Goal: Information Seeking & Learning: Learn about a topic

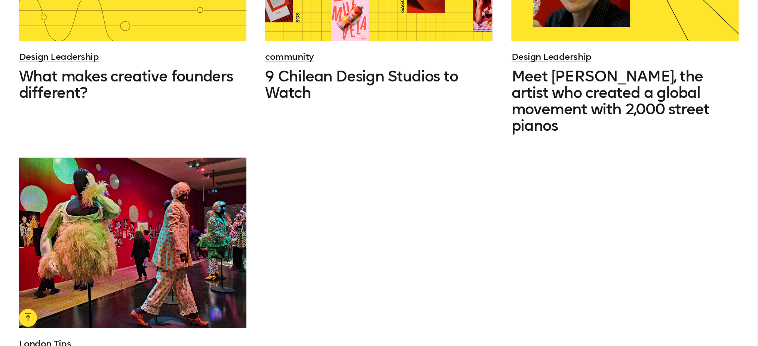
scroll to position [1210, 0]
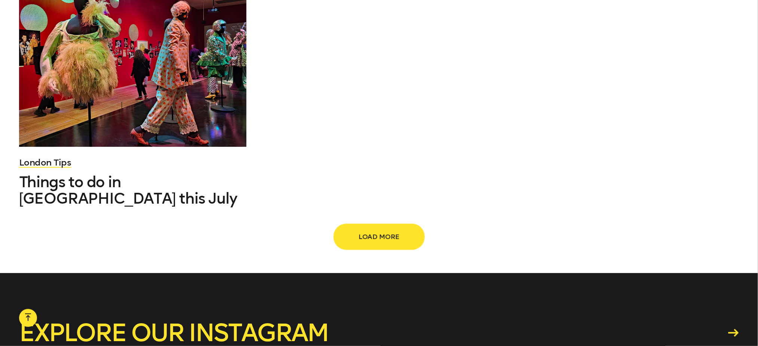
click at [386, 225] on button "Load more" at bounding box center [379, 237] width 90 height 25
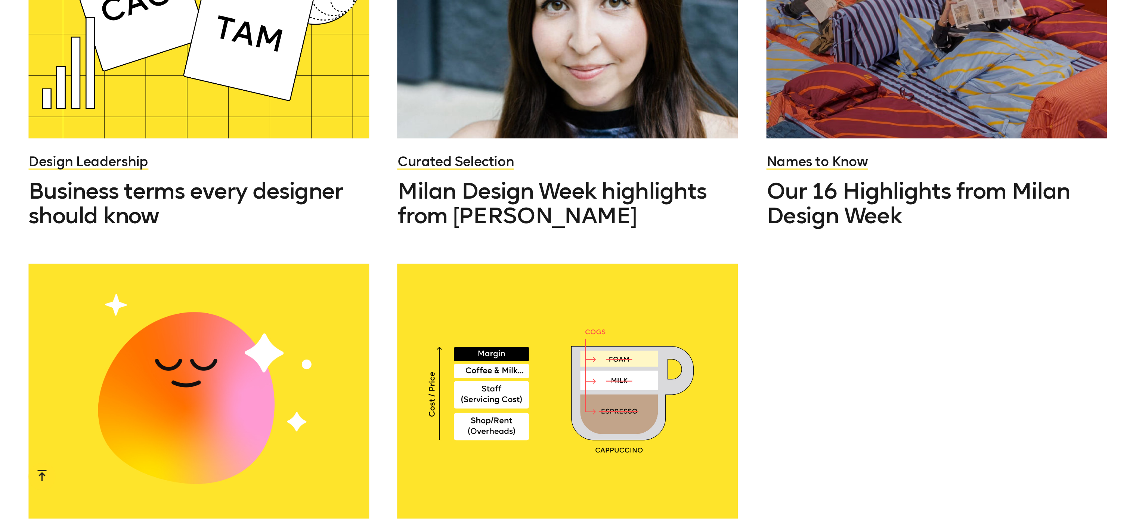
scroll to position [1712, 0]
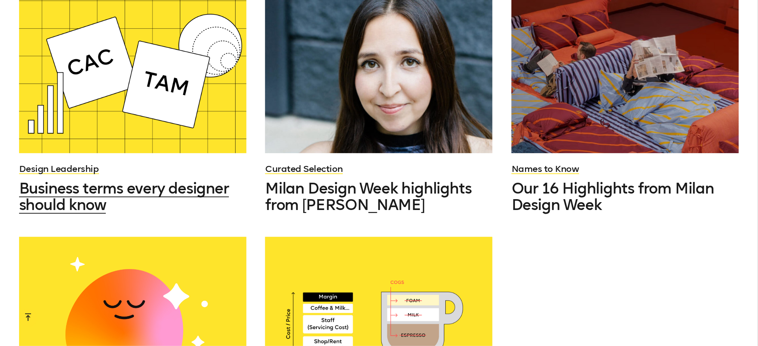
click at [109, 179] on span "Business terms every designer should know" at bounding box center [124, 196] width 210 height 34
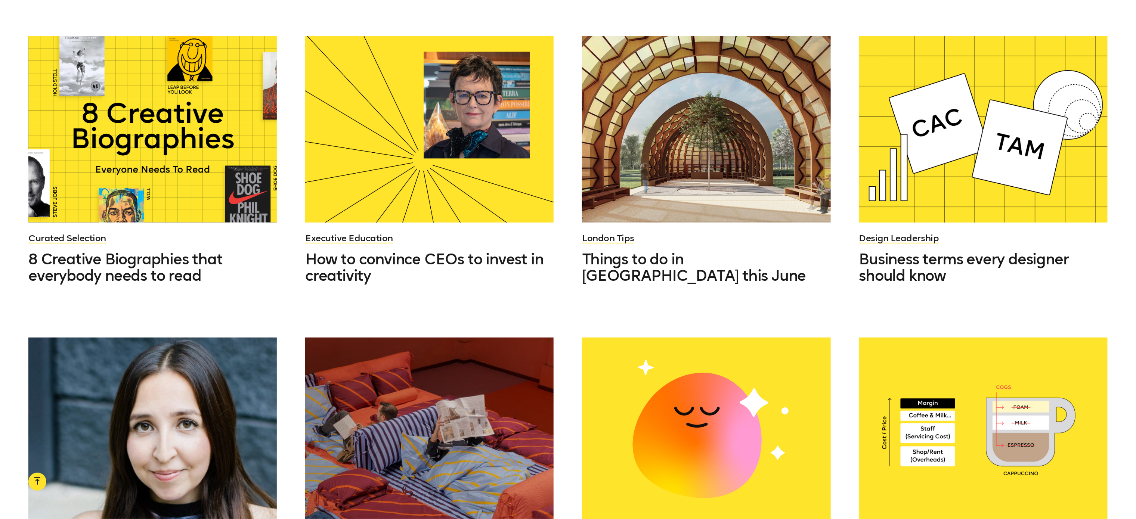
scroll to position [1343, 0]
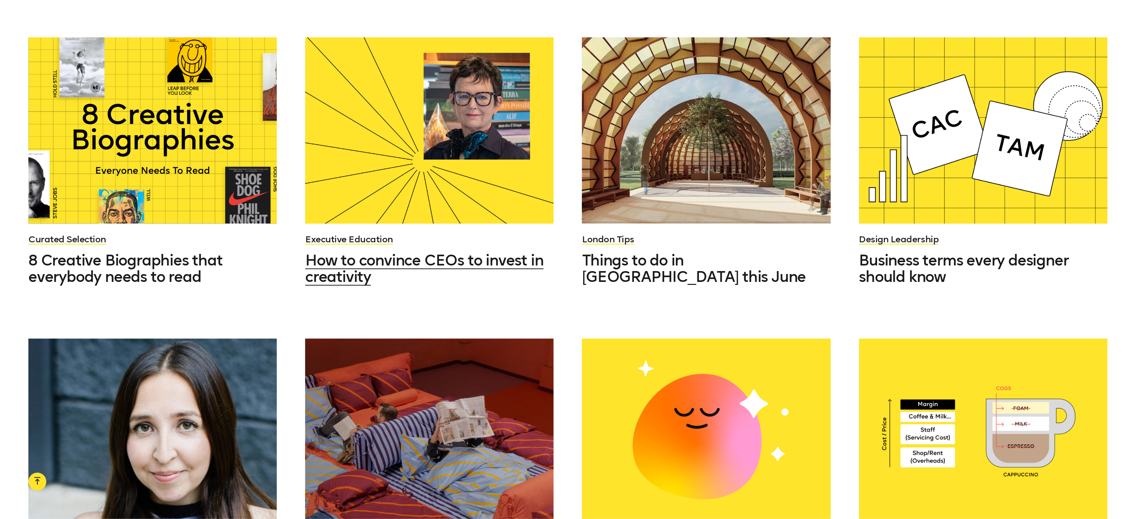
click at [407, 132] on div at bounding box center [429, 130] width 249 height 186
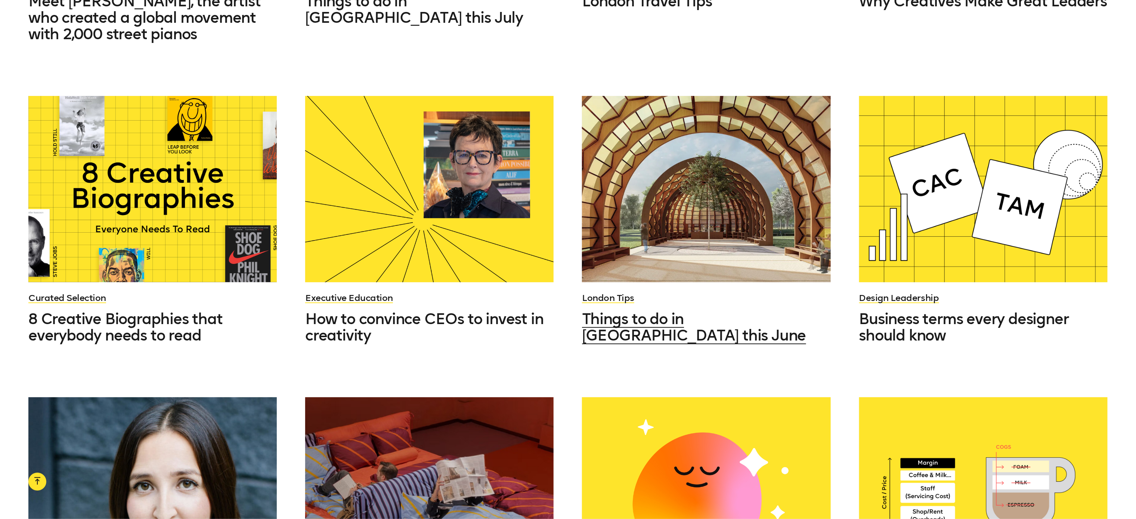
scroll to position [1281, 0]
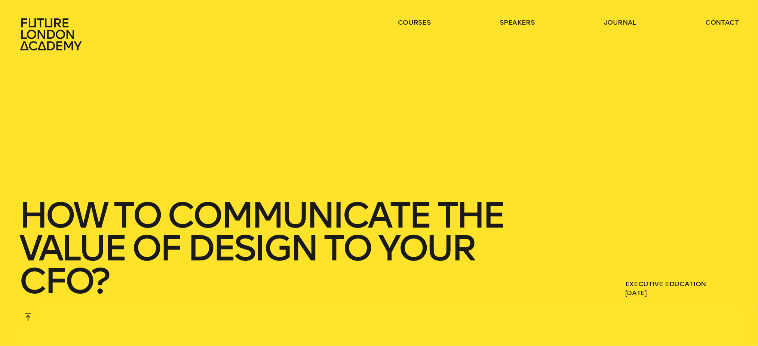
scroll to position [698, 0]
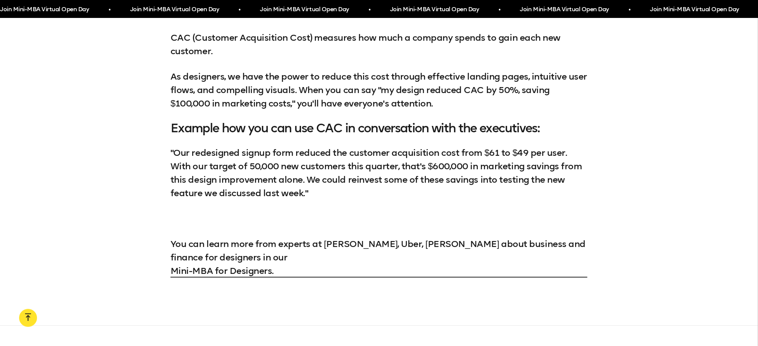
scroll to position [1577, 0]
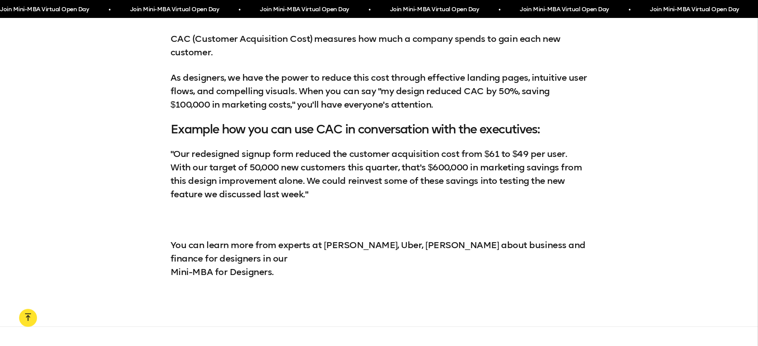
click at [231, 265] on link "Mini-MBA for Designers." at bounding box center [378, 271] width 417 height 13
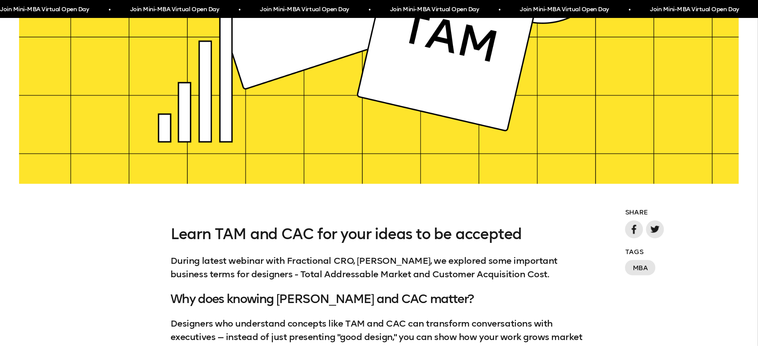
scroll to position [489, 0]
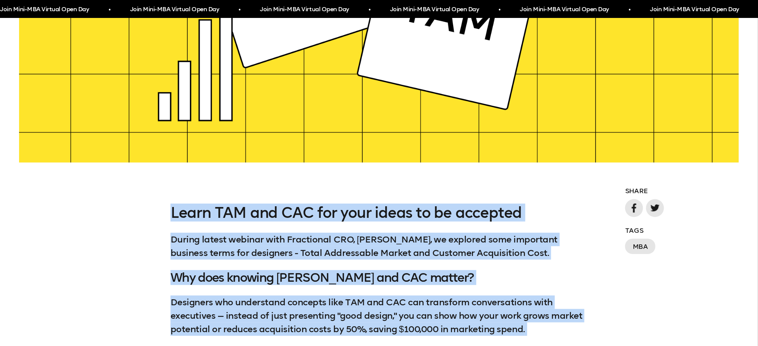
drag, startPoint x: 595, startPoint y: 275, endPoint x: 174, endPoint y: 206, distance: 427.1
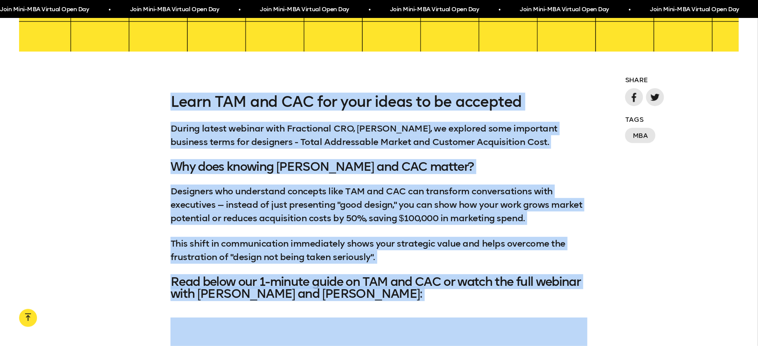
scroll to position [606, 0]
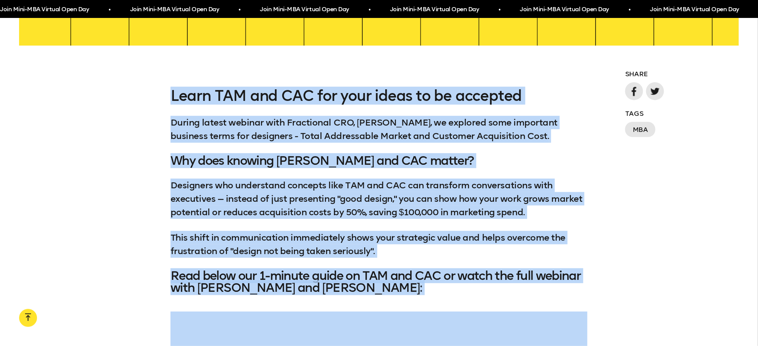
copy div "Learn TAM and CAC for your ideas to be accepted During latest webinar with Frac…"
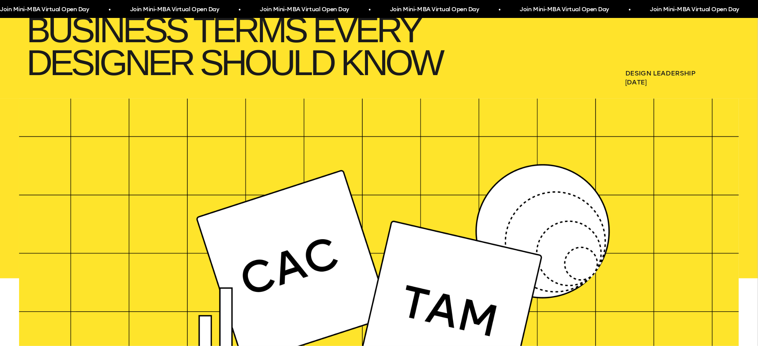
scroll to position [191, 0]
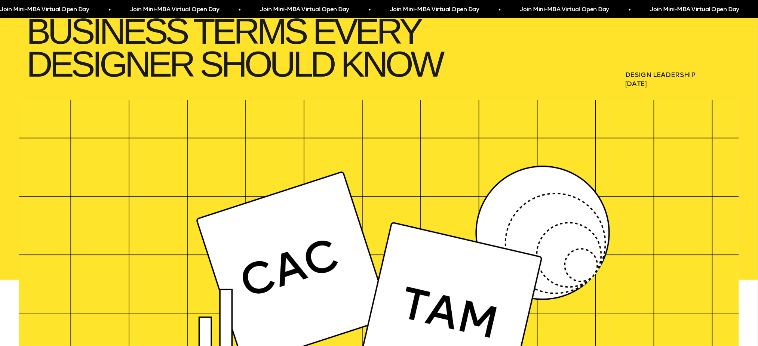
click at [413, 184] on div at bounding box center [379, 280] width 720 height 360
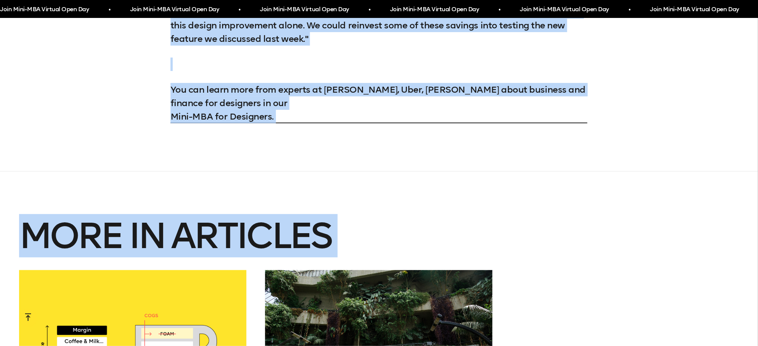
scroll to position [1740, 0]
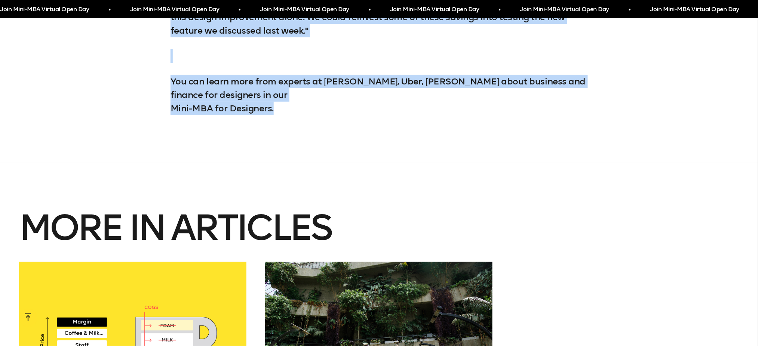
drag, startPoint x: 7, startPoint y: 214, endPoint x: 378, endPoint y: 105, distance: 386.2
copy div "Learn TAM and CAC for your ideas to be accepted During latest webinar with Frac…"
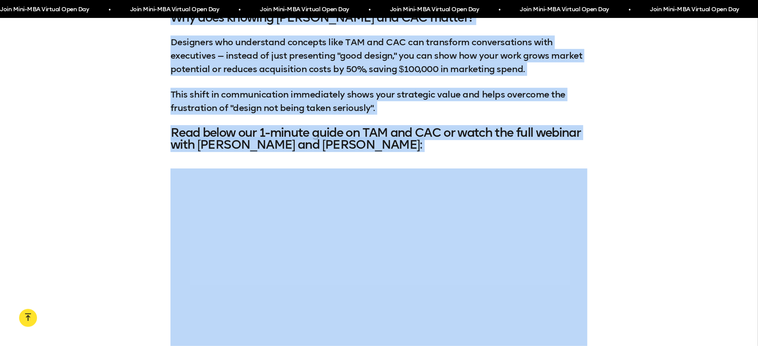
scroll to position [756, 0]
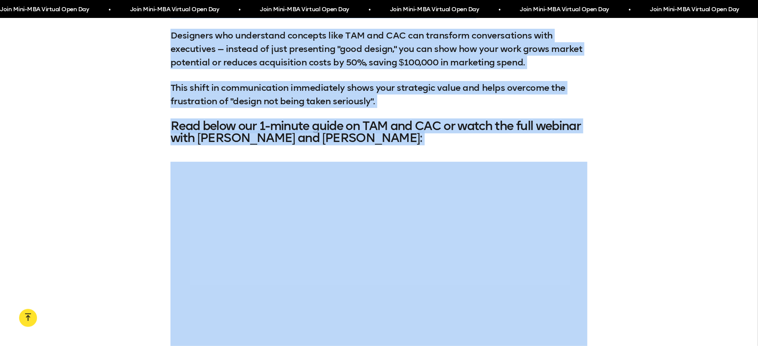
click at [151, 248] on div at bounding box center [379, 278] width 758 height 232
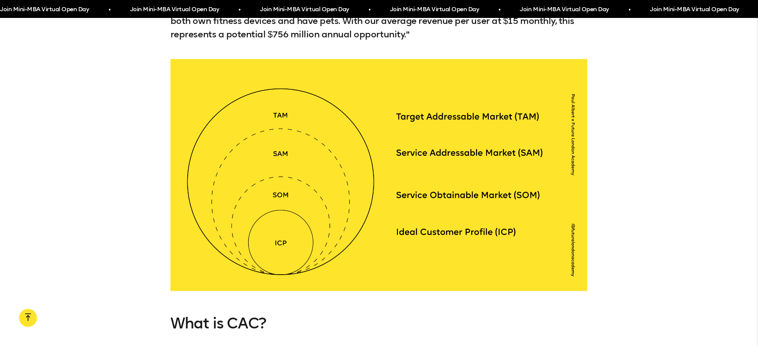
scroll to position [1268, 0]
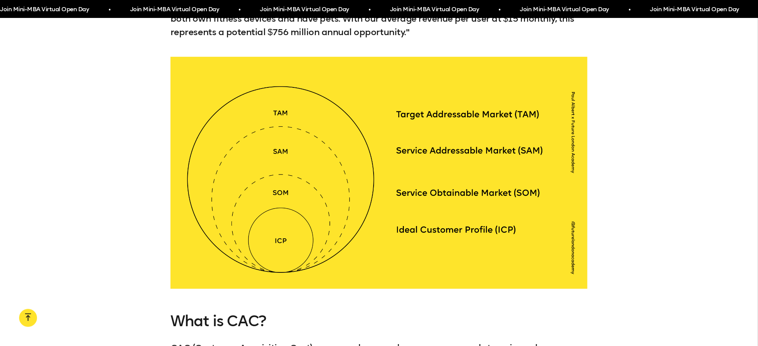
click at [634, 207] on div at bounding box center [379, 173] width 758 height 232
drag, startPoint x: 490, startPoint y: 189, endPoint x: 204, endPoint y: 161, distance: 286.9
click at [204, 161] on div at bounding box center [378, 173] width 417 height 232
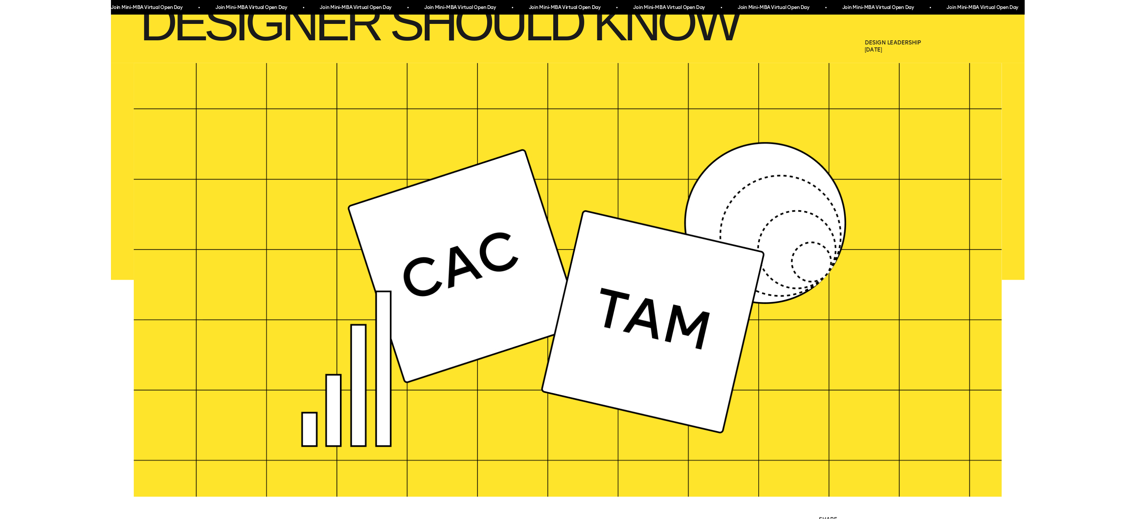
scroll to position [305, 0]
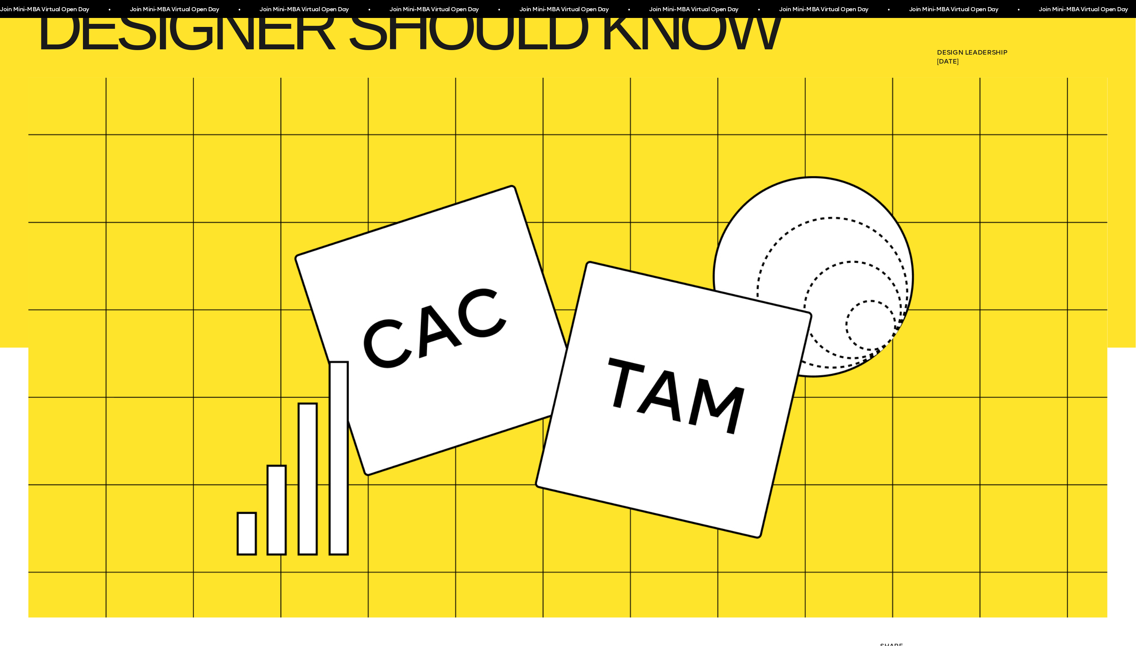
click at [687, 170] on div at bounding box center [568, 348] width 1080 height 540
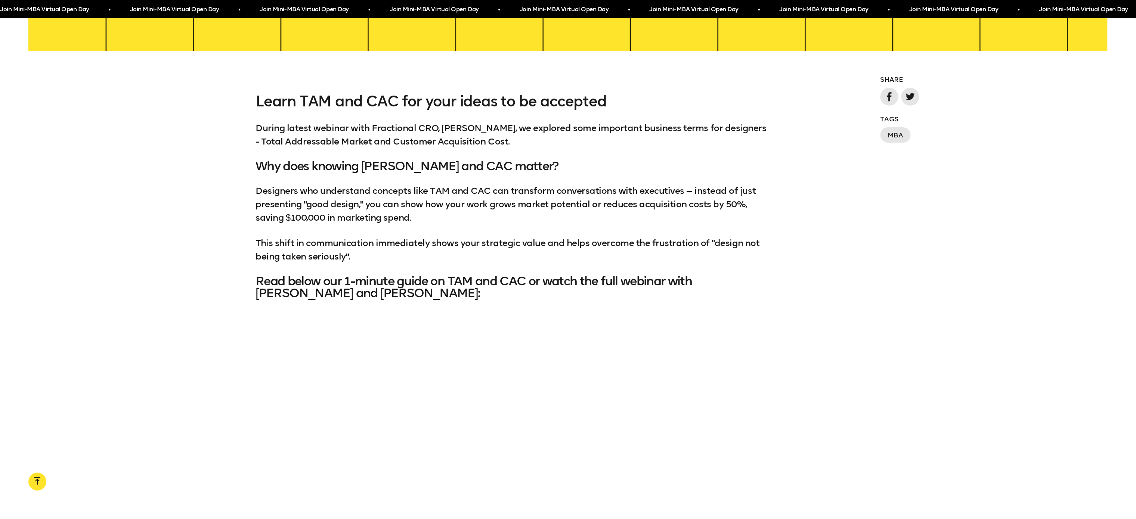
scroll to position [873, 0]
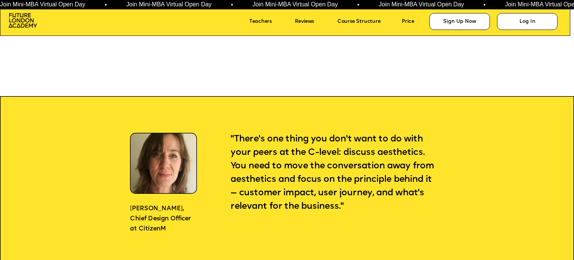
scroll to position [472, 0]
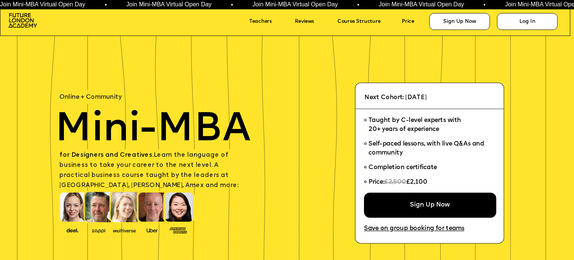
scroll to position [472, 0]
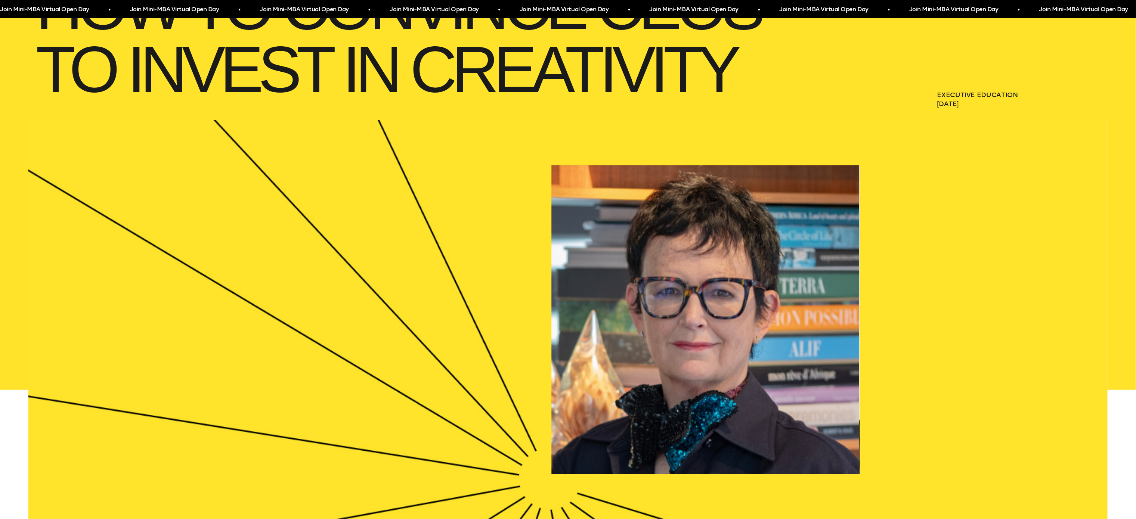
scroll to position [227, 0]
